Goal: Transaction & Acquisition: Purchase product/service

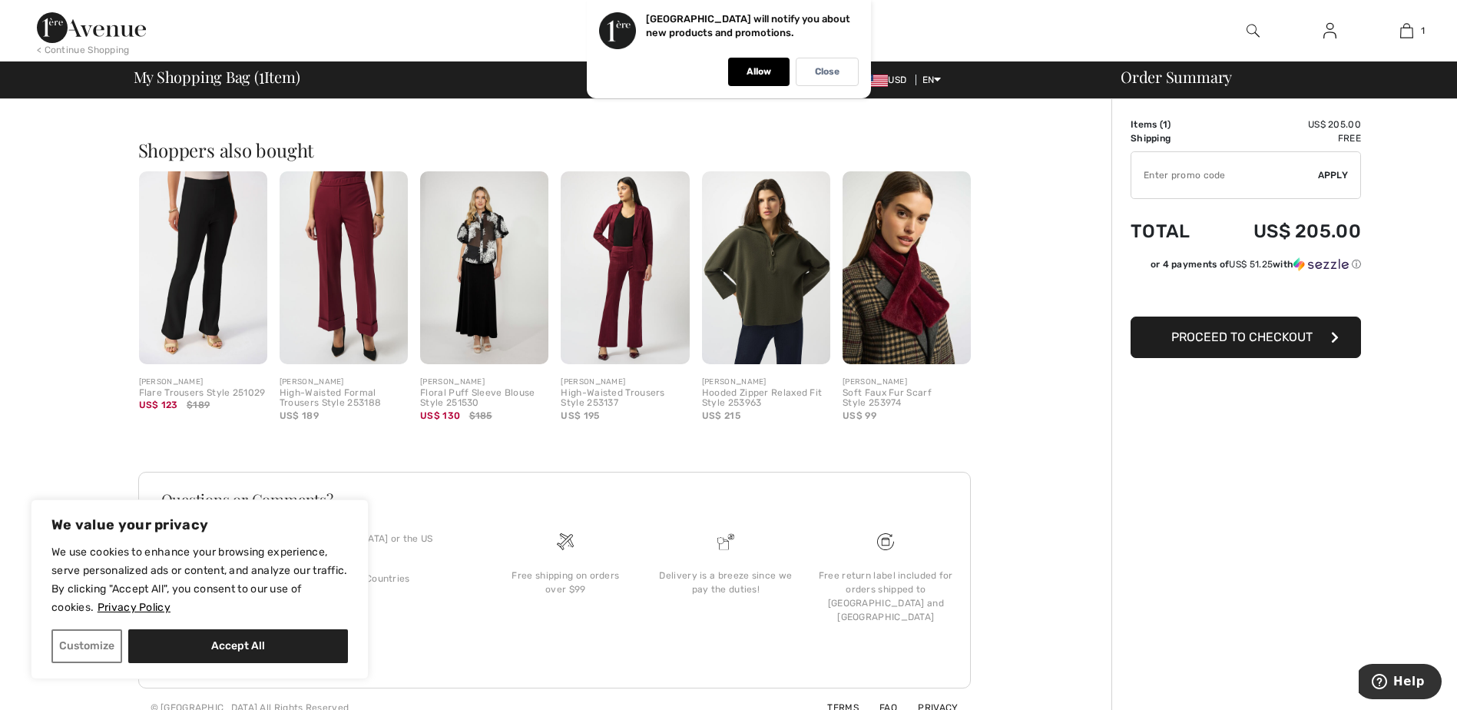
scroll to position [357, 0]
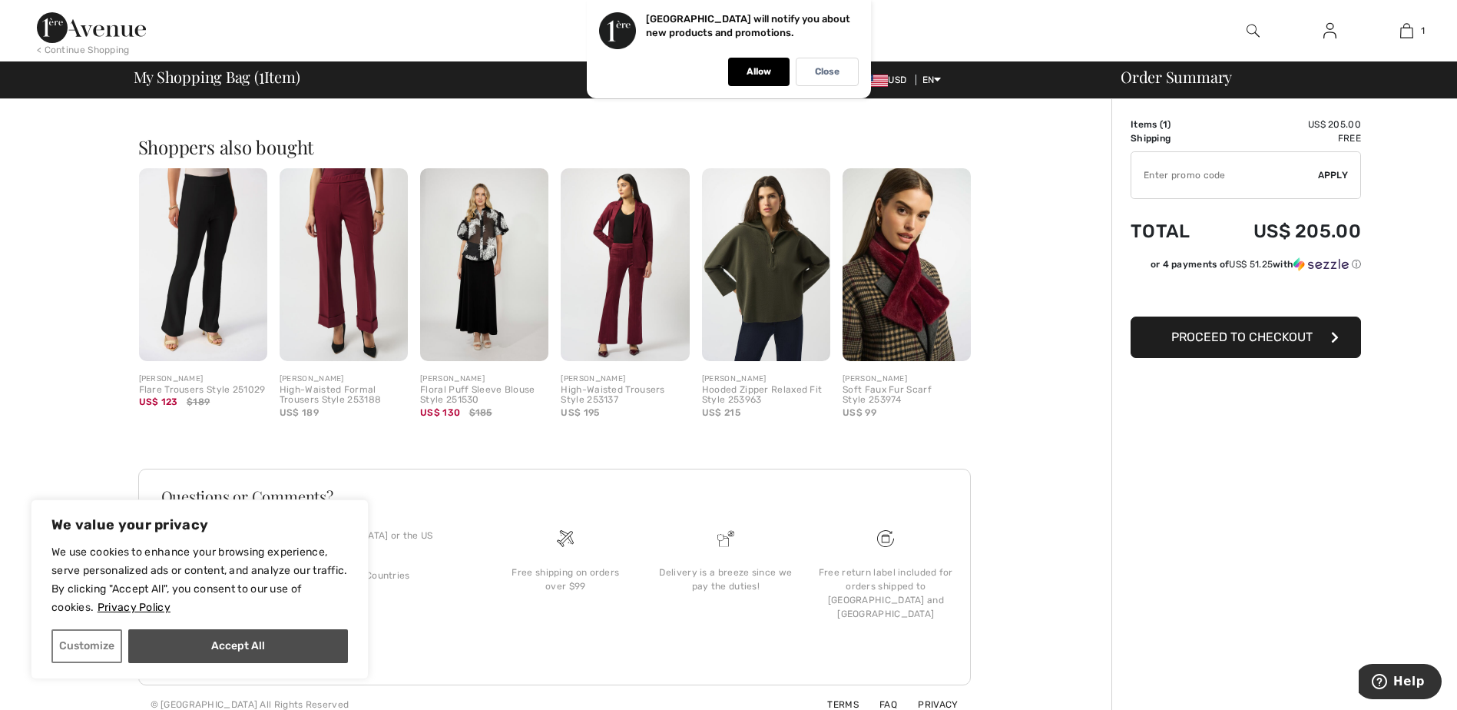
click at [235, 640] on button "Accept All" at bounding box center [238, 646] width 220 height 34
checkbox input "true"
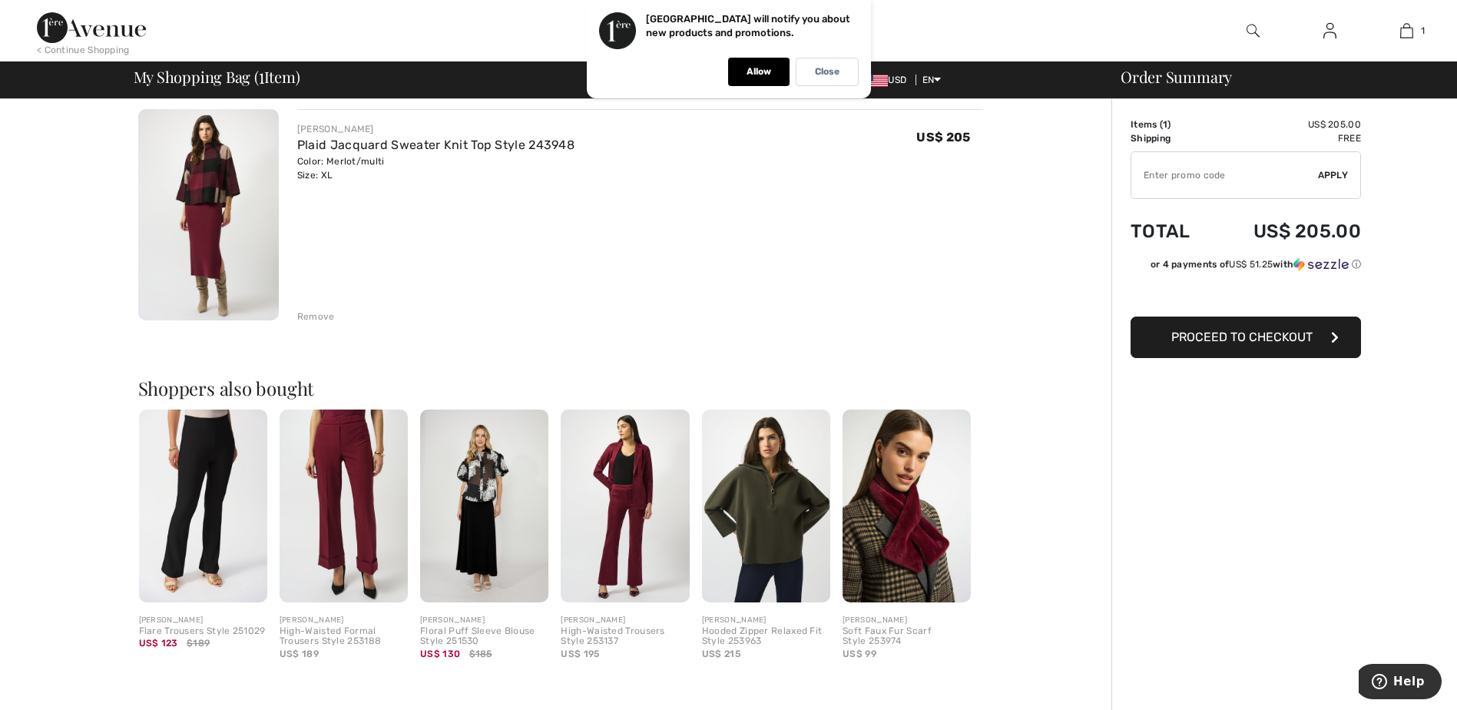
scroll to position [112, 0]
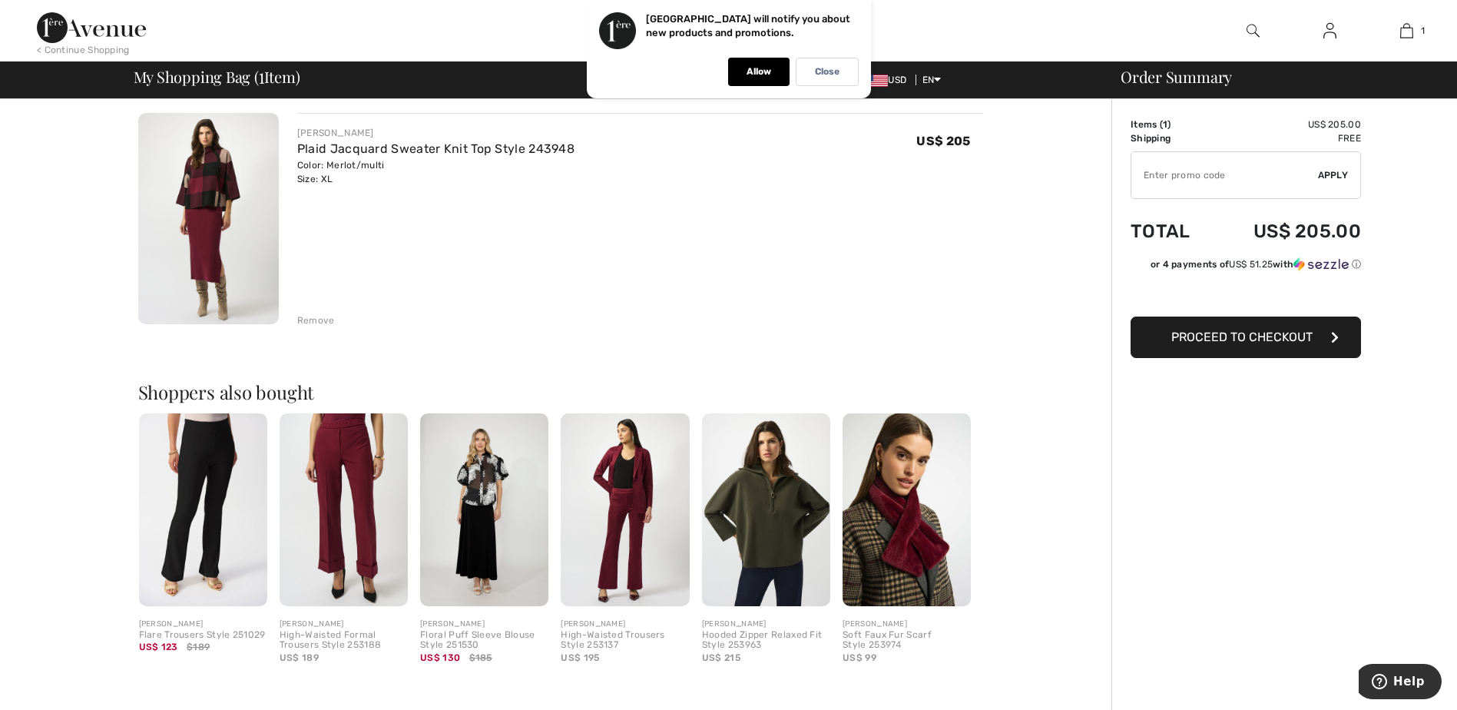
click at [1244, 330] on span "Proceed to Checkout" at bounding box center [1241, 337] width 141 height 15
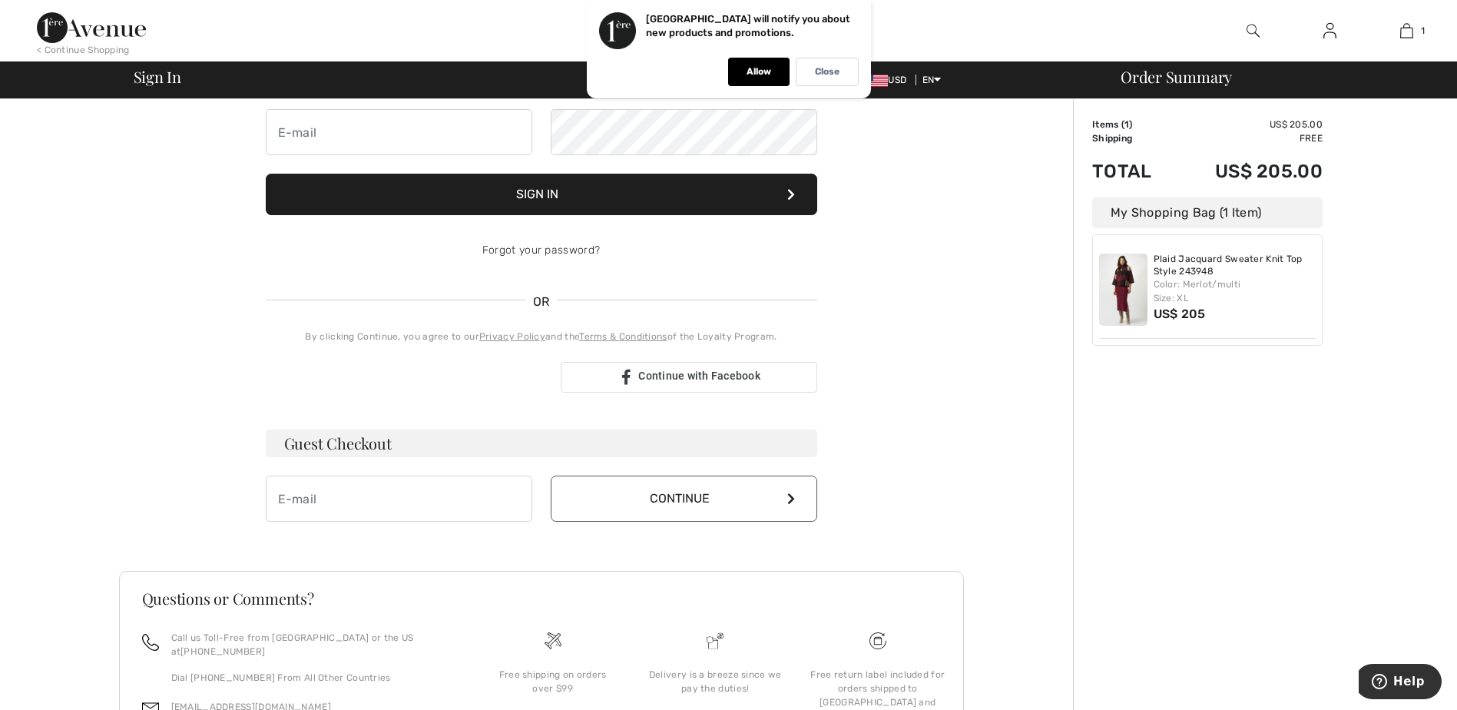
scroll to position [154, 0]
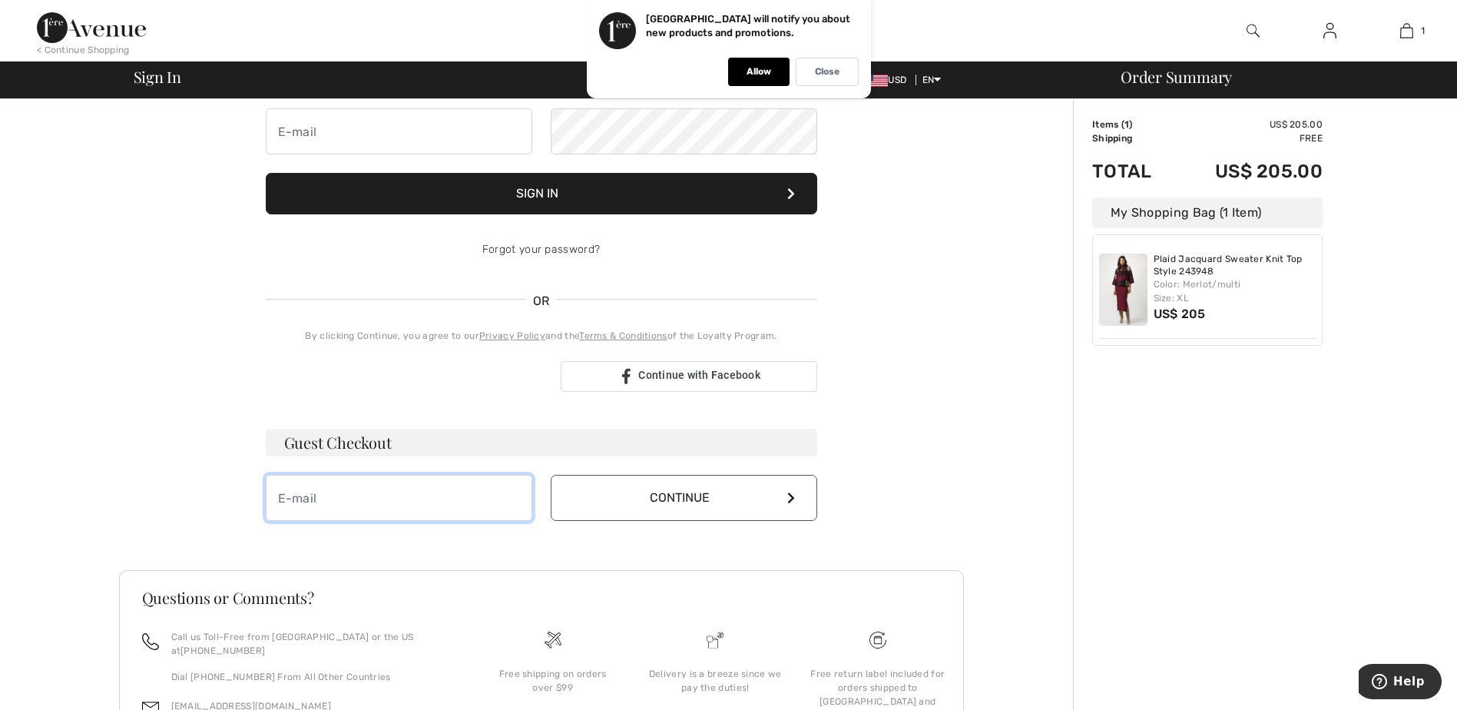
click at [337, 505] on input "email" at bounding box center [399, 498] width 267 height 46
type input "[EMAIL_ADDRESS][DOMAIN_NAME]"
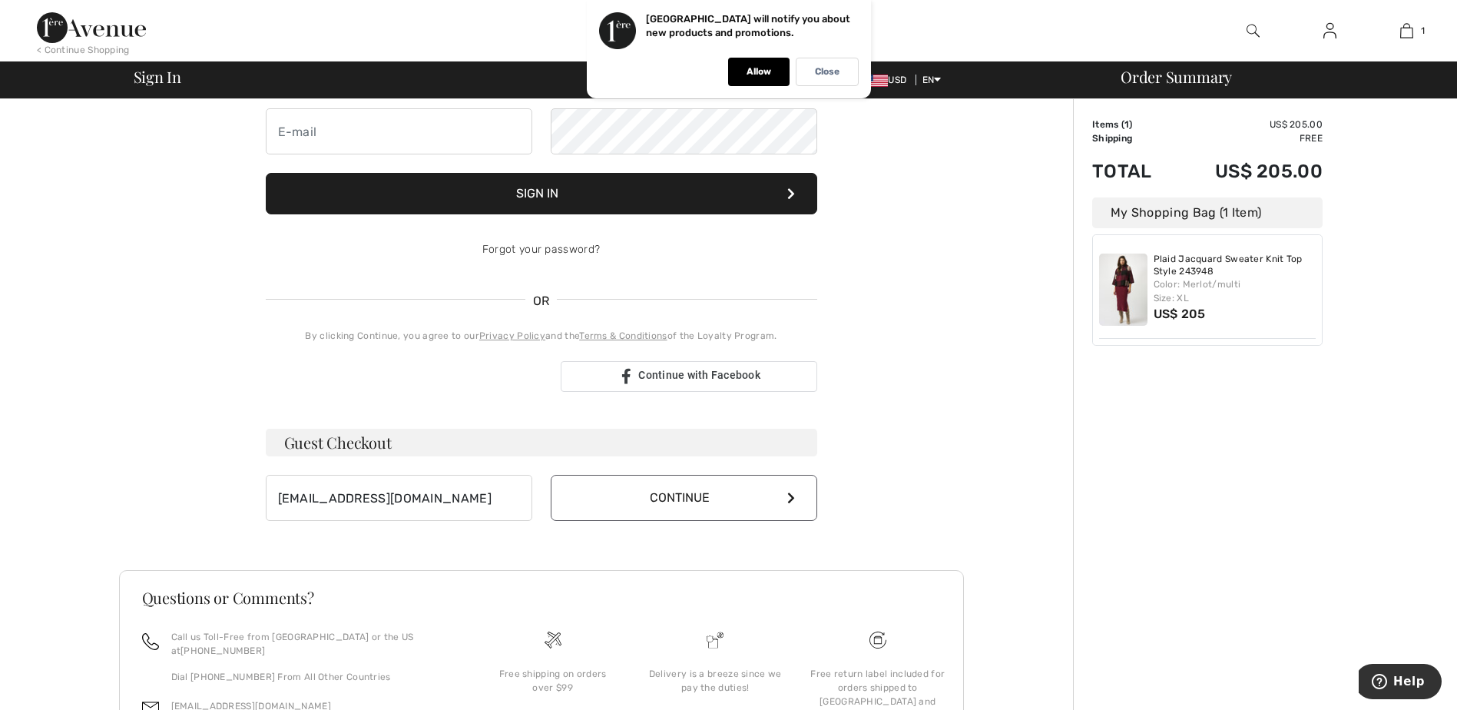
click at [642, 505] on button "Continue" at bounding box center [684, 498] width 267 height 46
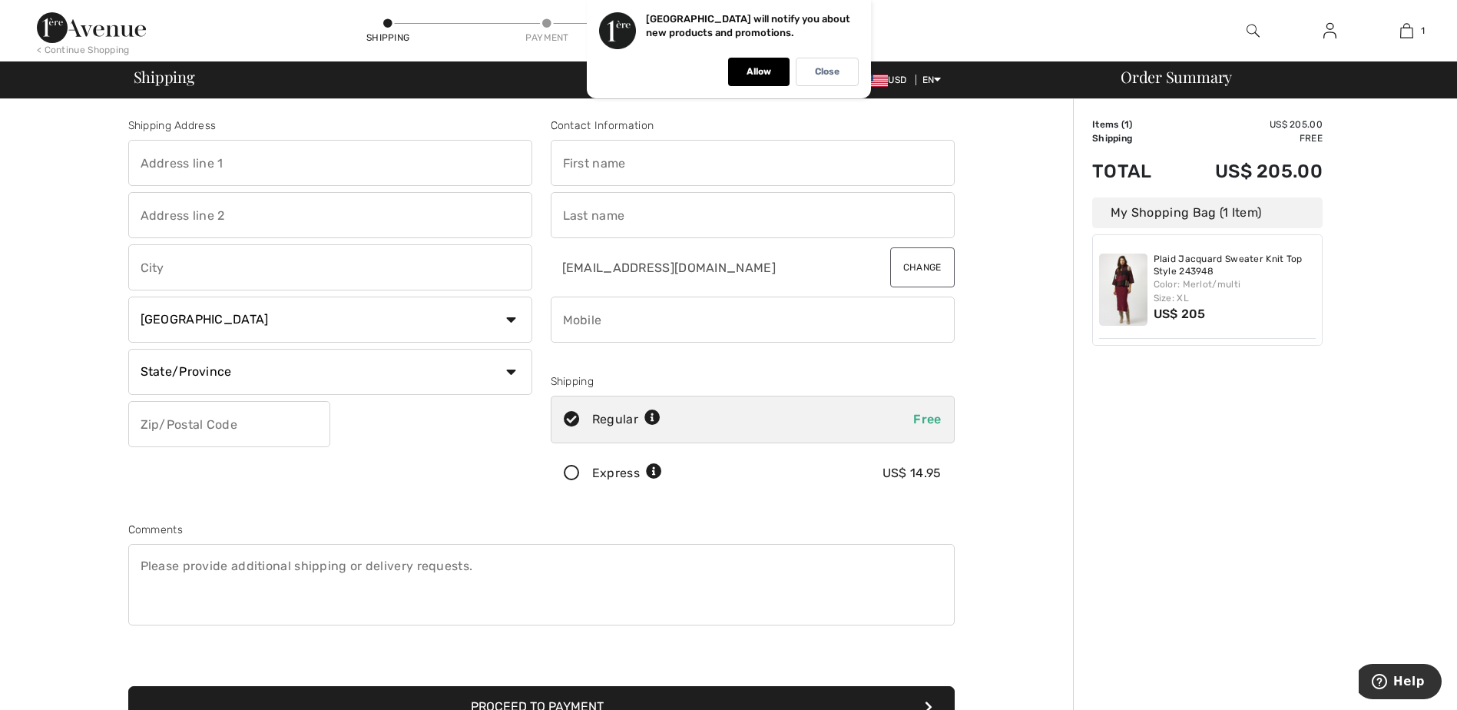
click at [381, 164] on input "text" at bounding box center [330, 163] width 404 height 46
type input "445 Burlington Road"
type input "Saint Paul"
click at [509, 310] on select "Country Canada United States Afghanistan Aland Islands Albania Algeria American…" at bounding box center [330, 320] width 404 height 46
select select "US"
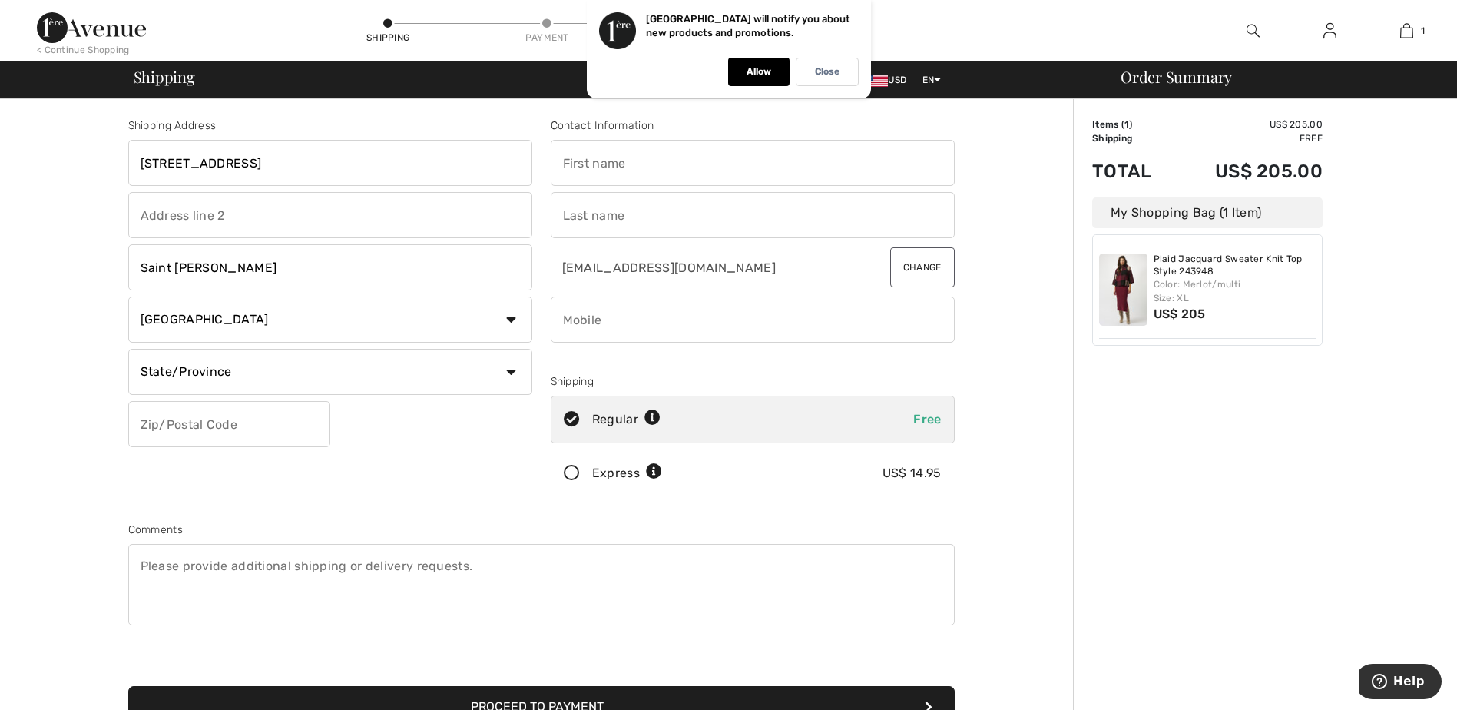
click at [128, 297] on select "Country Canada United States Afghanistan Aland Islands Albania Algeria American…" at bounding box center [330, 320] width 404 height 46
click at [508, 376] on select "State/Province Alabama Alaska American Samoa Arizona Arkansas California Colora…" at bounding box center [330, 372] width 404 height 46
select select "MN"
click at [128, 349] on select "State/Province Alabama Alaska American Samoa Arizona Arkansas California Colora…" at bounding box center [330, 372] width 404 height 46
click at [297, 421] on input "text" at bounding box center [229, 424] width 202 height 46
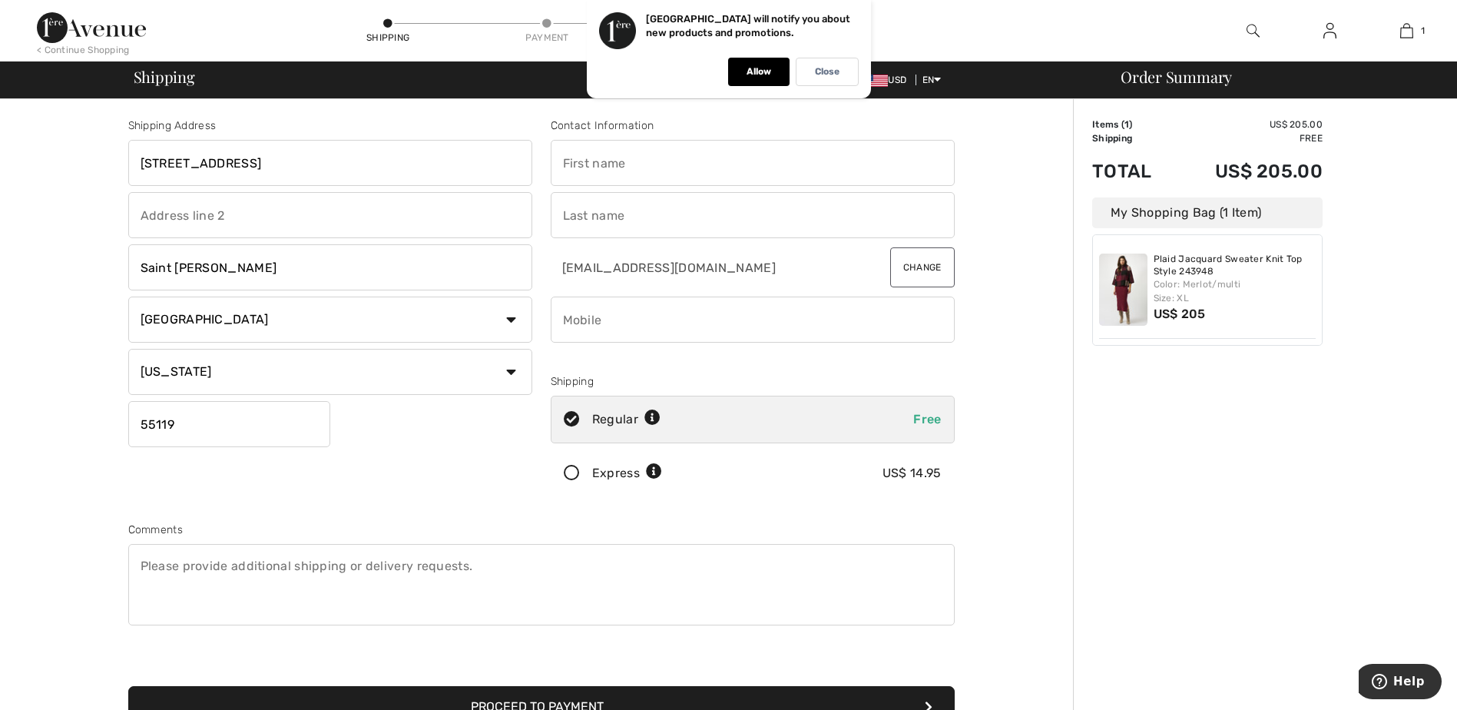
type input "55119"
click at [672, 164] on input "text" at bounding box center [753, 163] width 404 height 46
type input "Bettina"
type input "Hoye"
type input "6126704434"
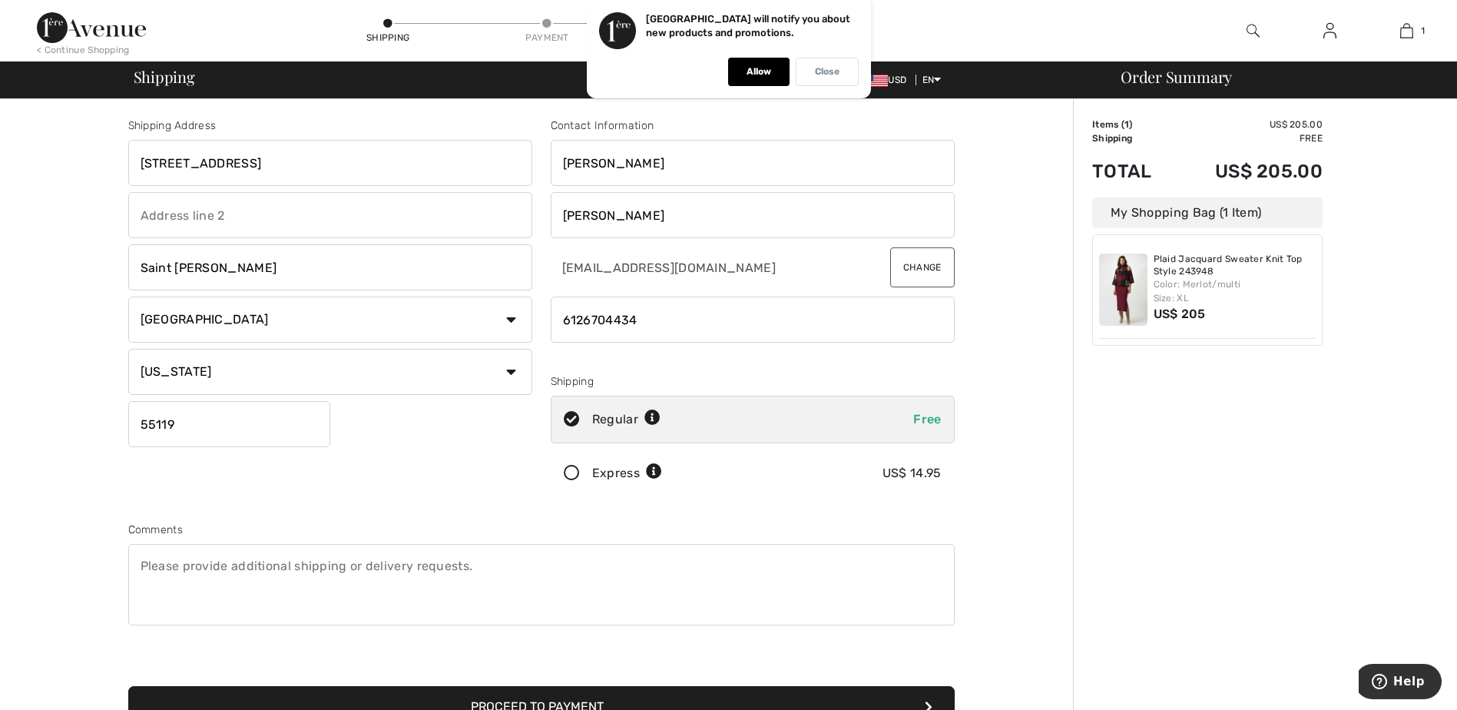
radio input "true"
click at [834, 81] on div "Close" at bounding box center [827, 72] width 63 height 28
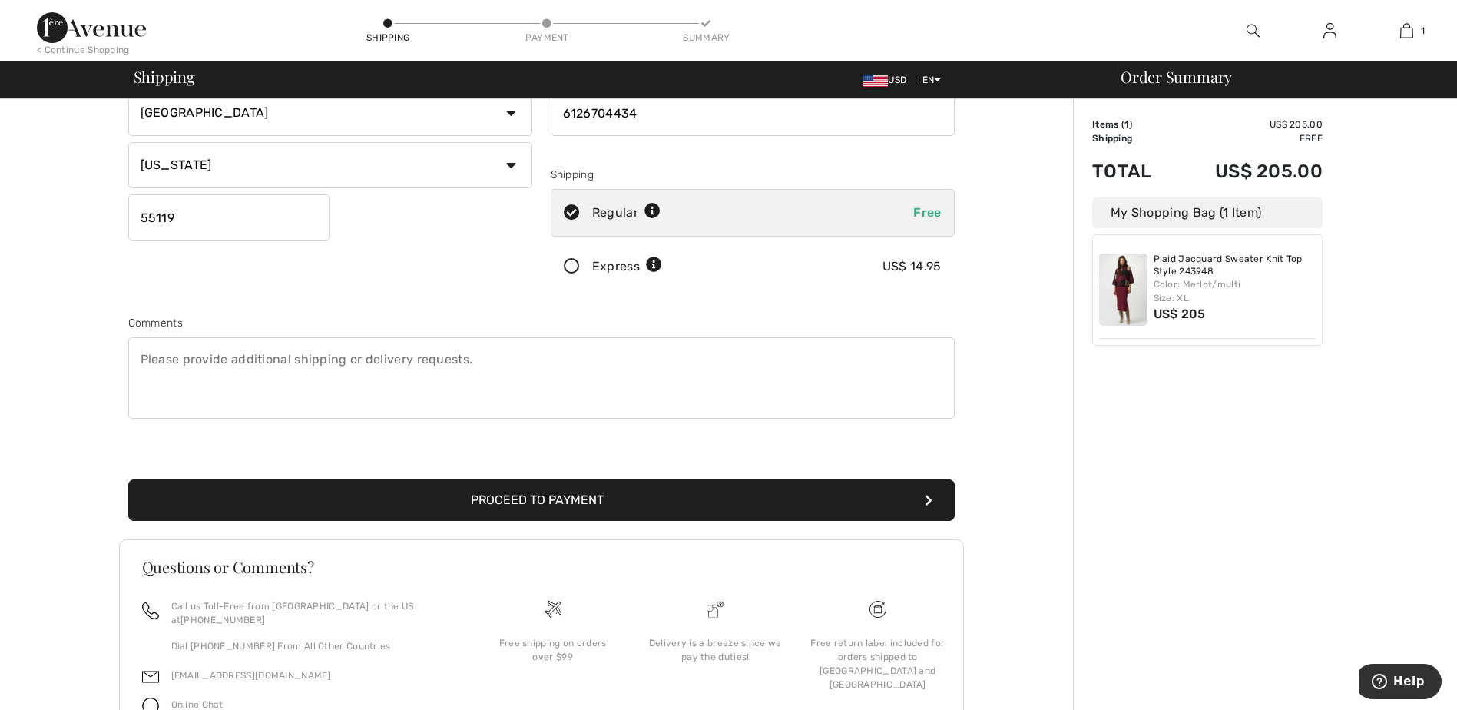
scroll to position [230, 0]
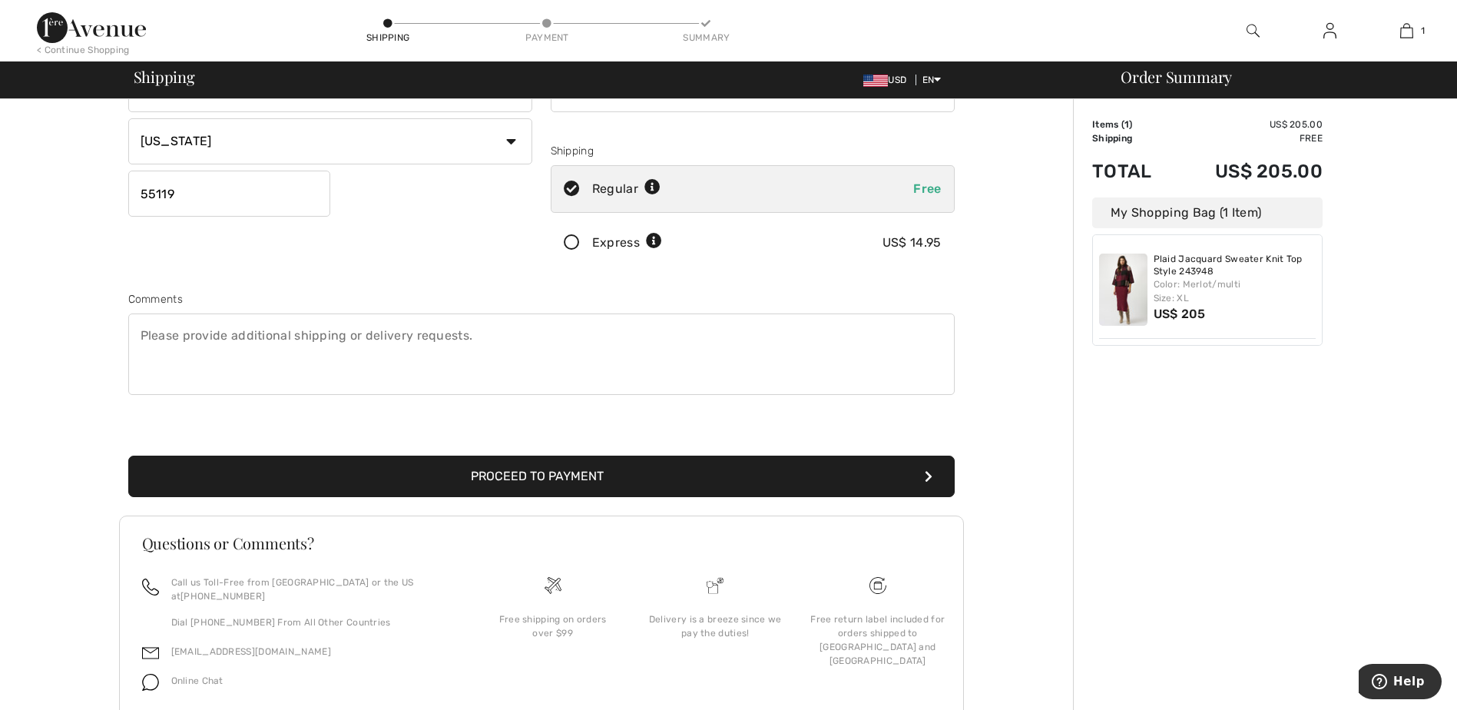
click at [569, 473] on button "Proceed to Payment" at bounding box center [541, 476] width 827 height 41
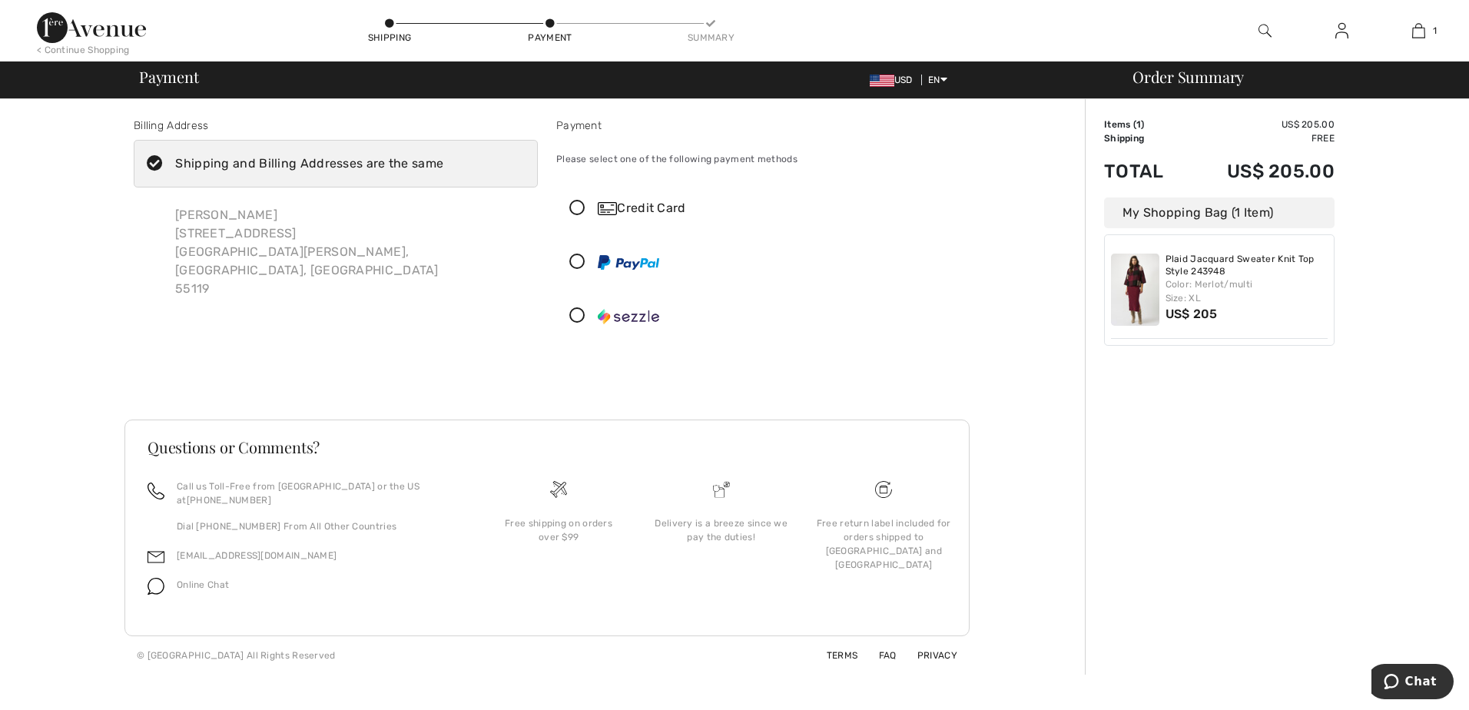
click at [576, 207] on icon at bounding box center [577, 208] width 41 height 16
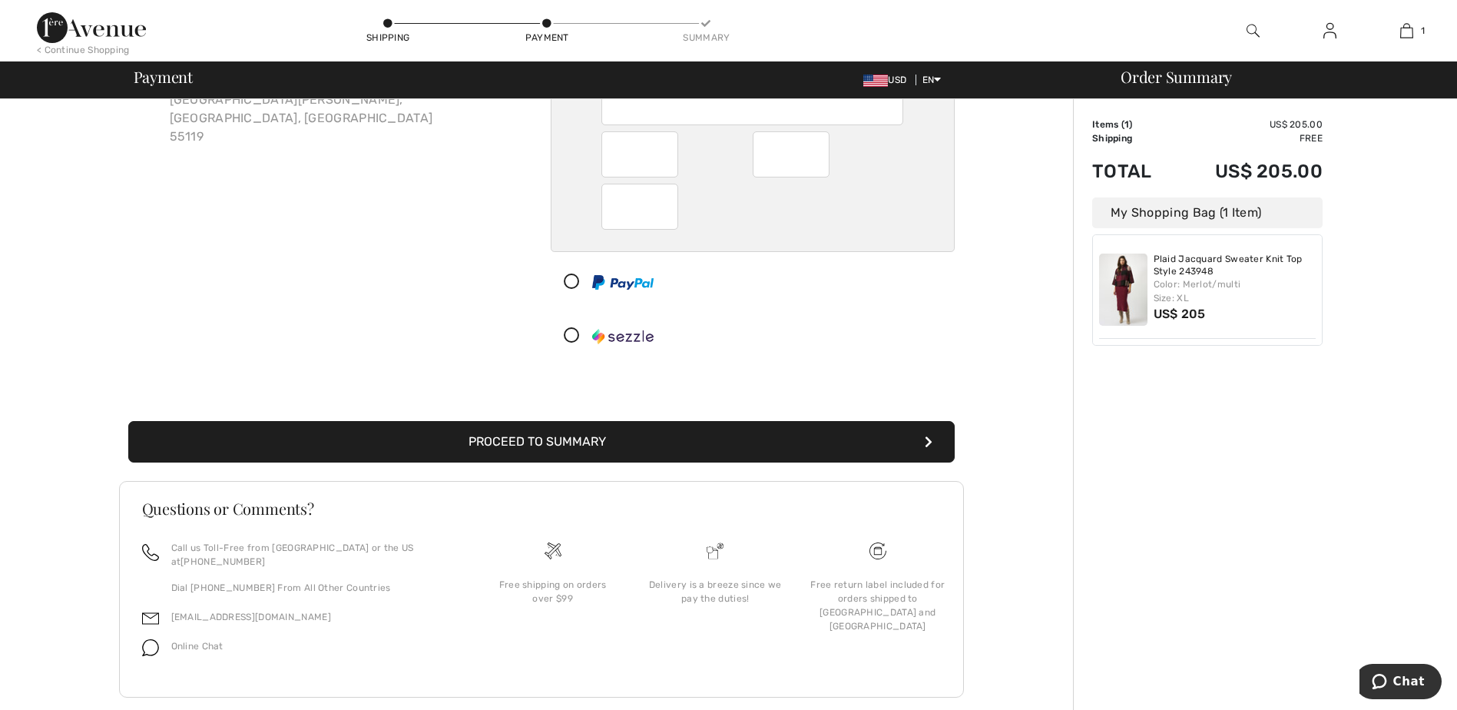
scroll to position [154, 0]
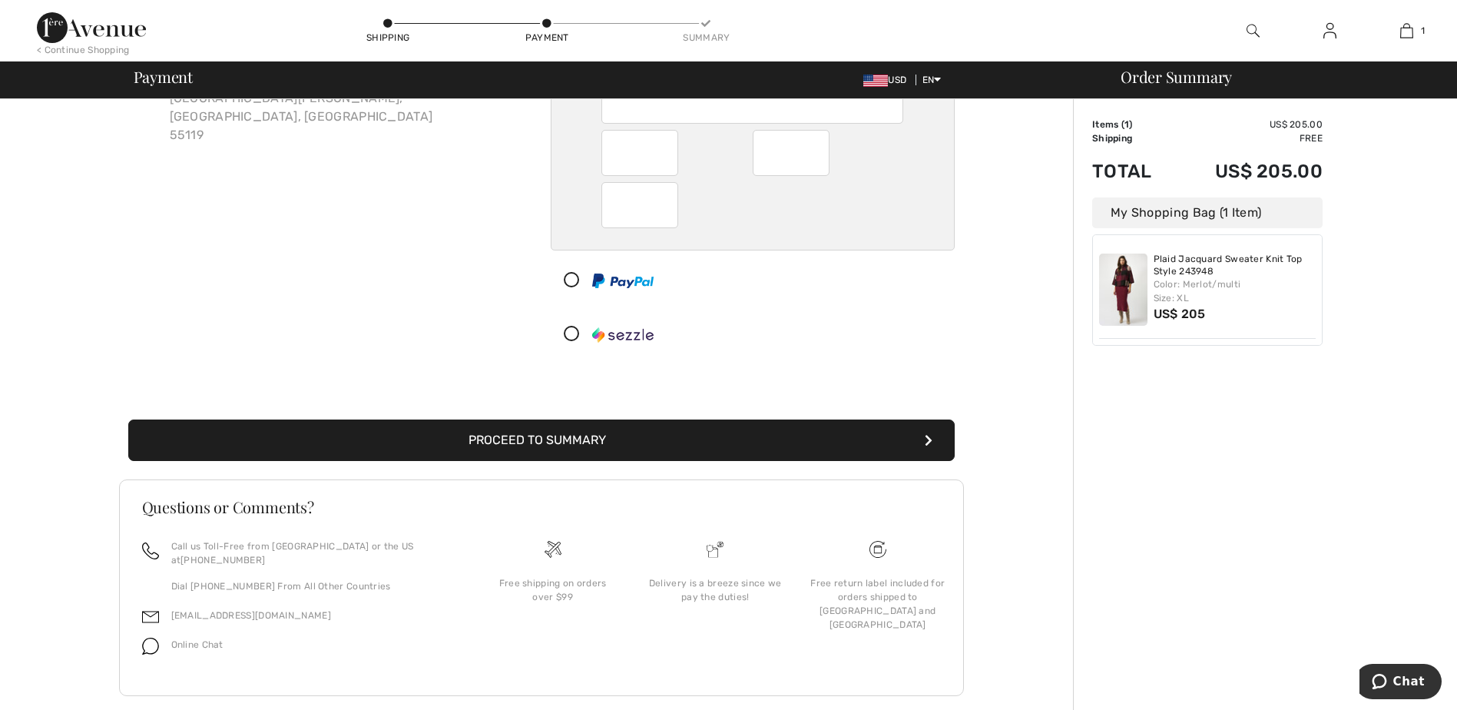
click at [683, 439] on button "Proceed to Summary" at bounding box center [541, 439] width 827 height 41
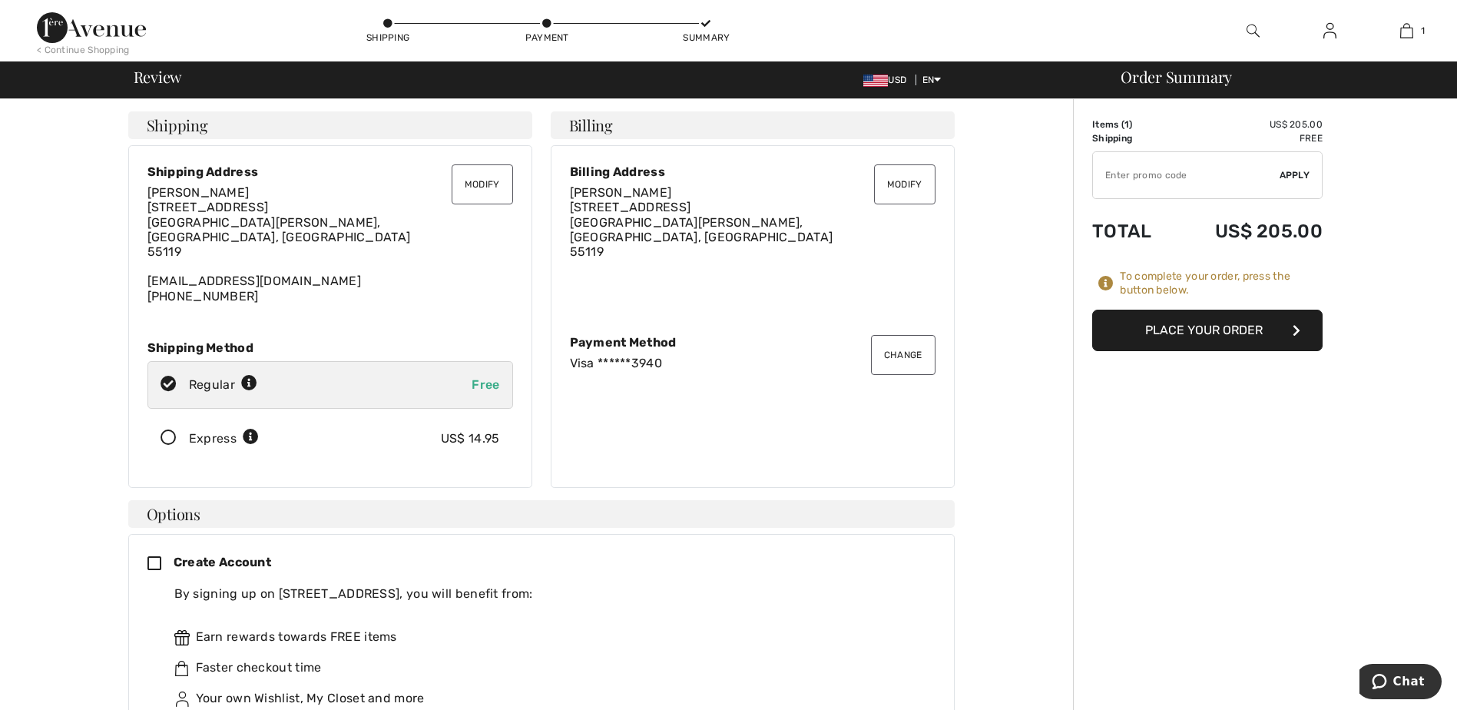
click at [1193, 332] on button "Place Your Order" at bounding box center [1207, 330] width 230 height 41
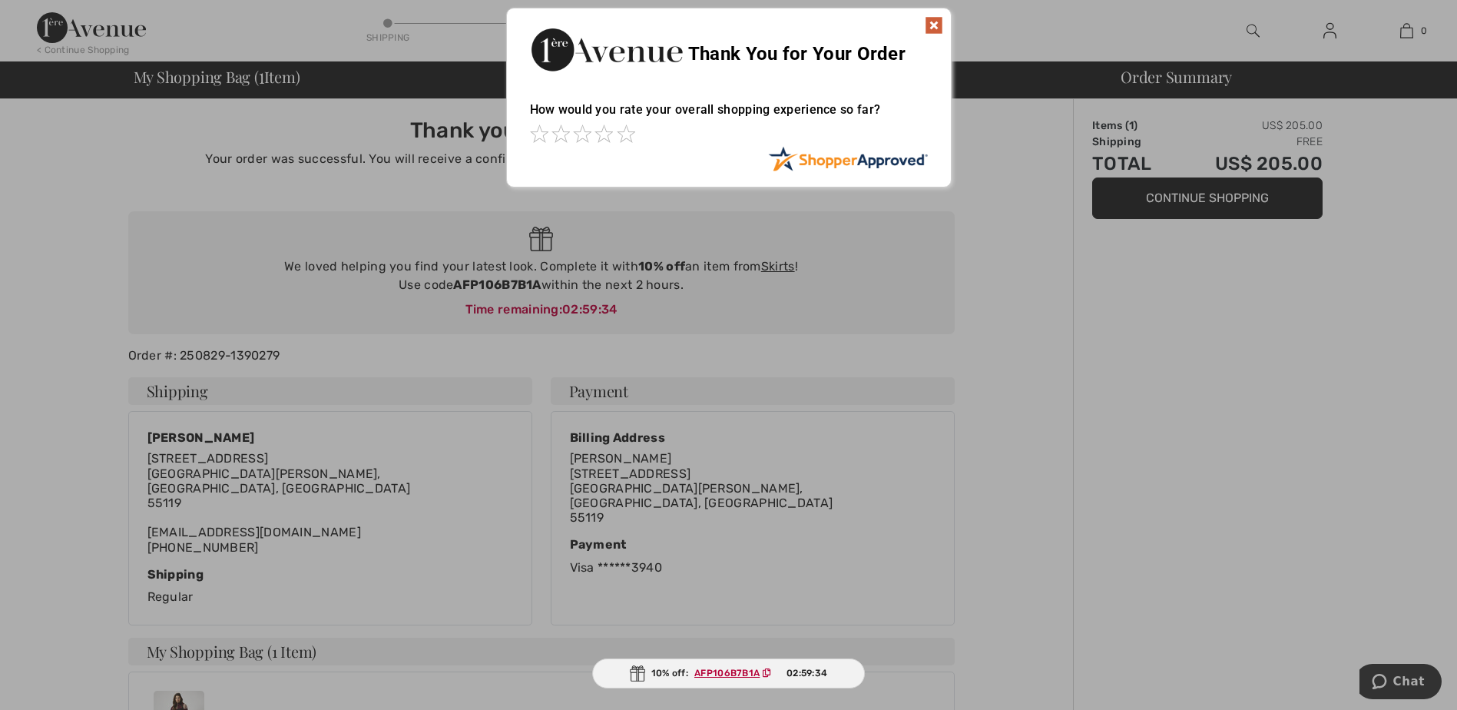
click at [931, 22] on img at bounding box center [934, 25] width 18 height 18
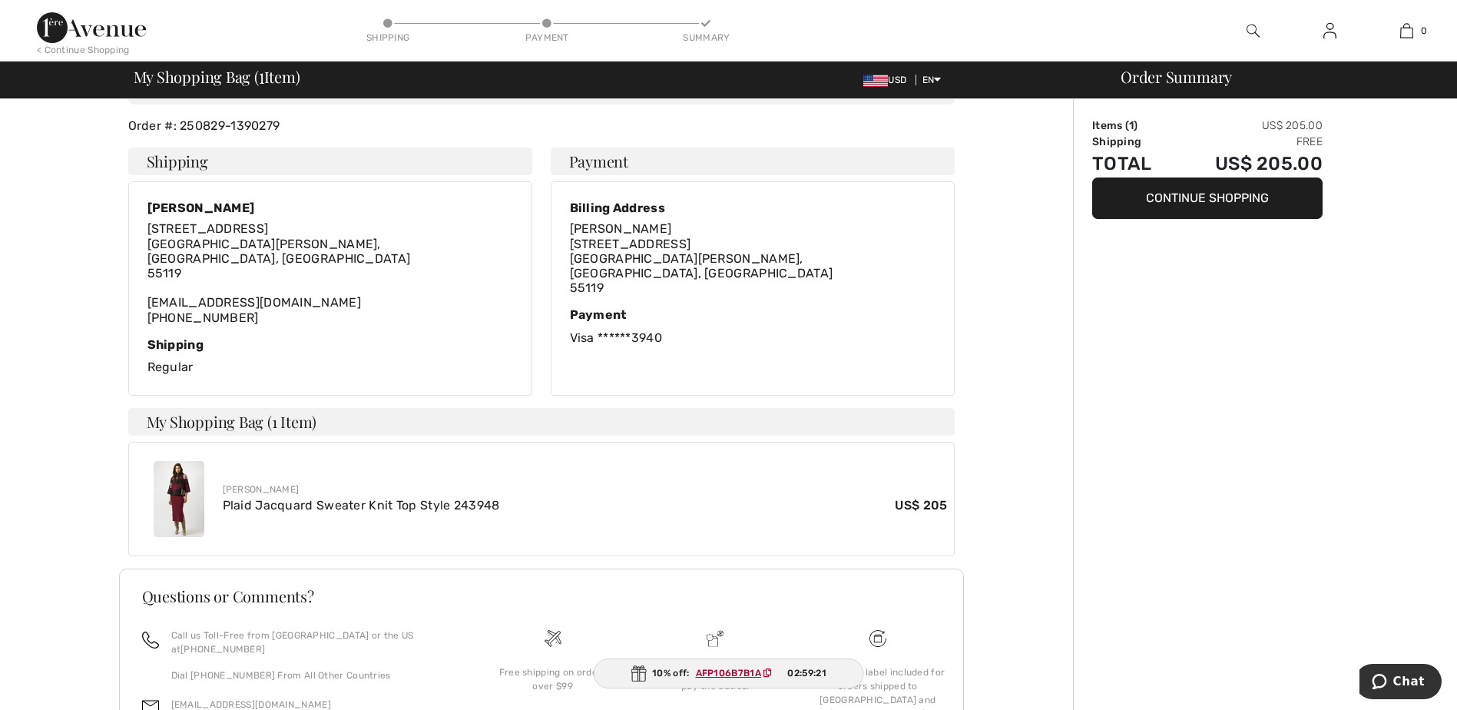
scroll to position [315, 0]
